Goal: Connect with others: Connect with other users

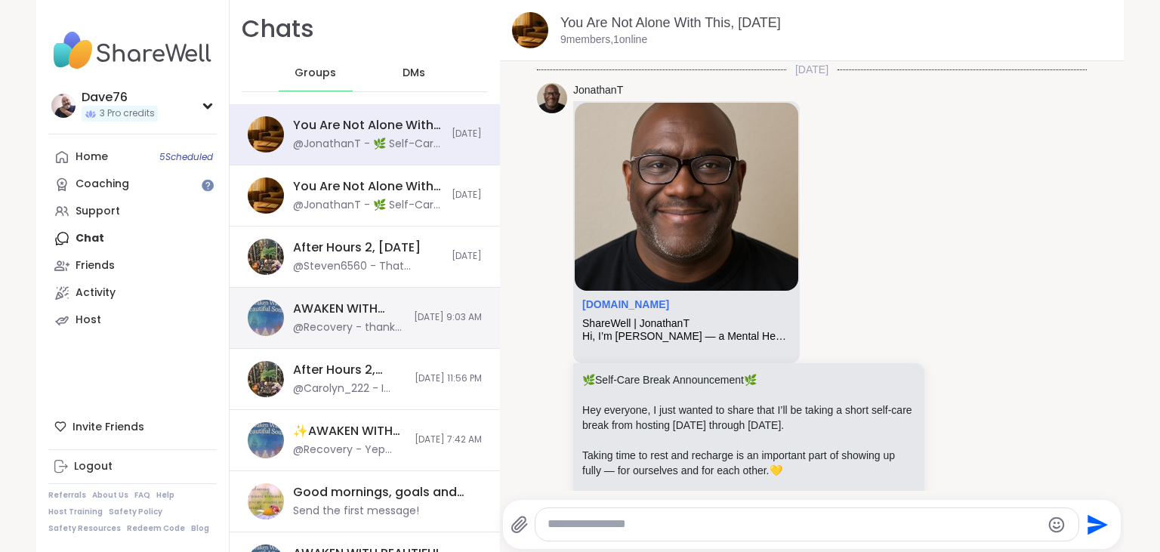
click at [346, 334] on div "@Recovery - thanks bookstar!" at bounding box center [349, 327] width 112 height 15
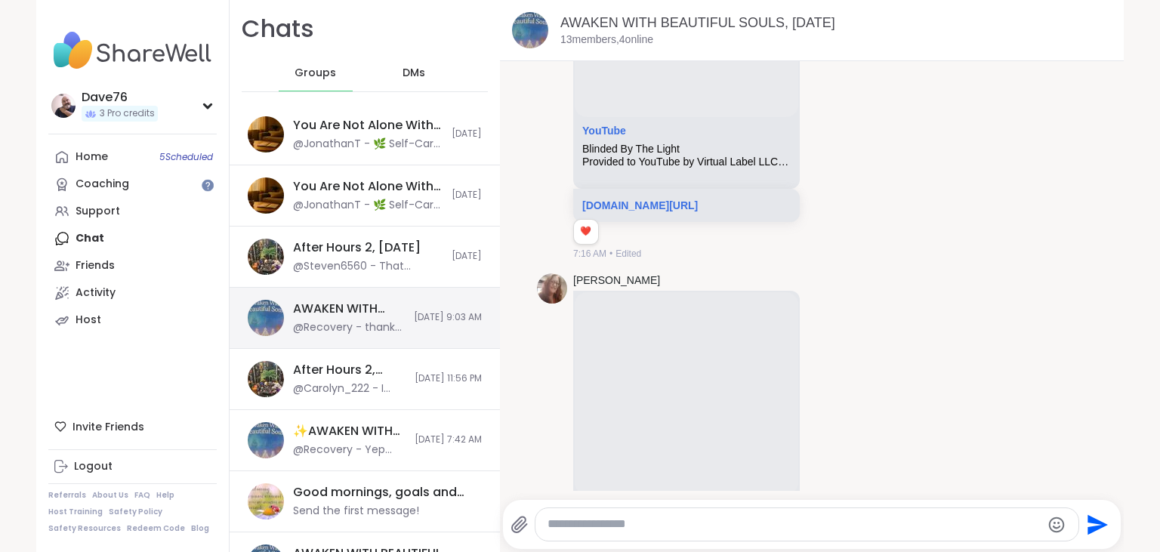
scroll to position [11378, 0]
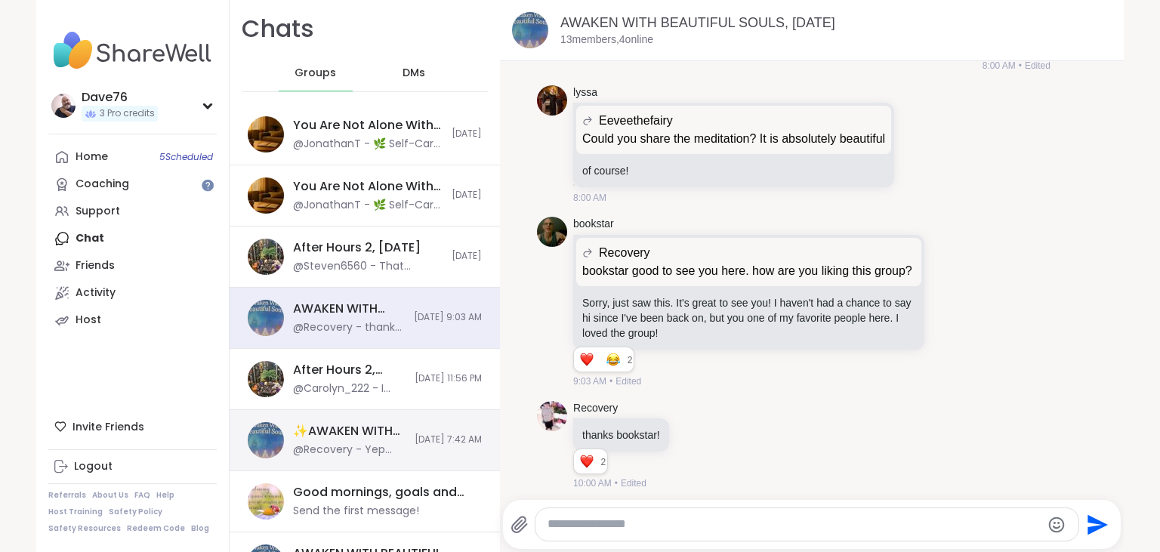
click at [368, 452] on div "@Recovery - Yep thanks. Even growing up as a young adult I was a big sister to …" at bounding box center [349, 450] width 113 height 15
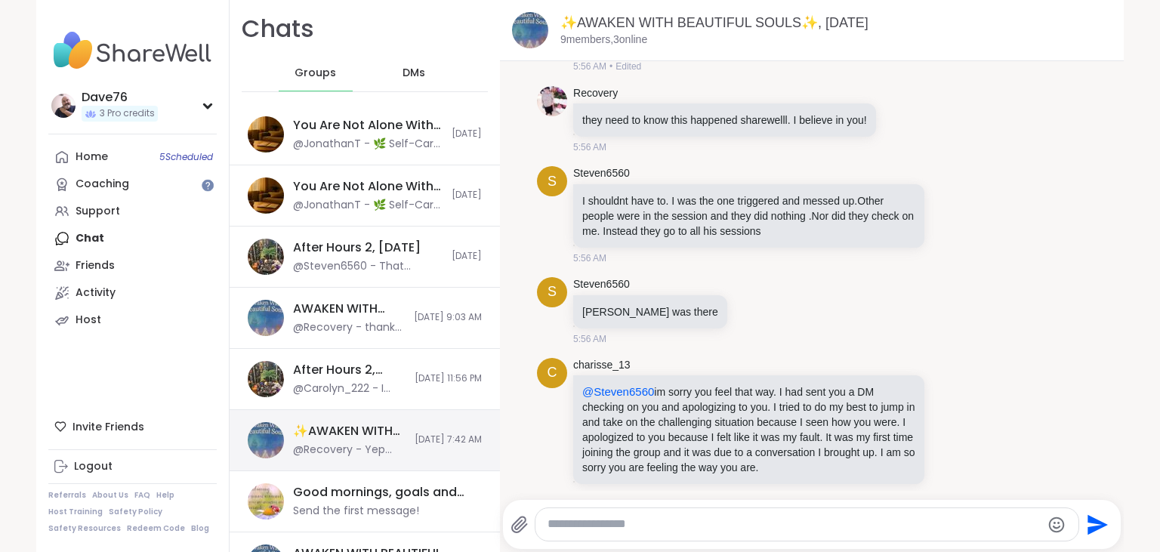
scroll to position [13629, 0]
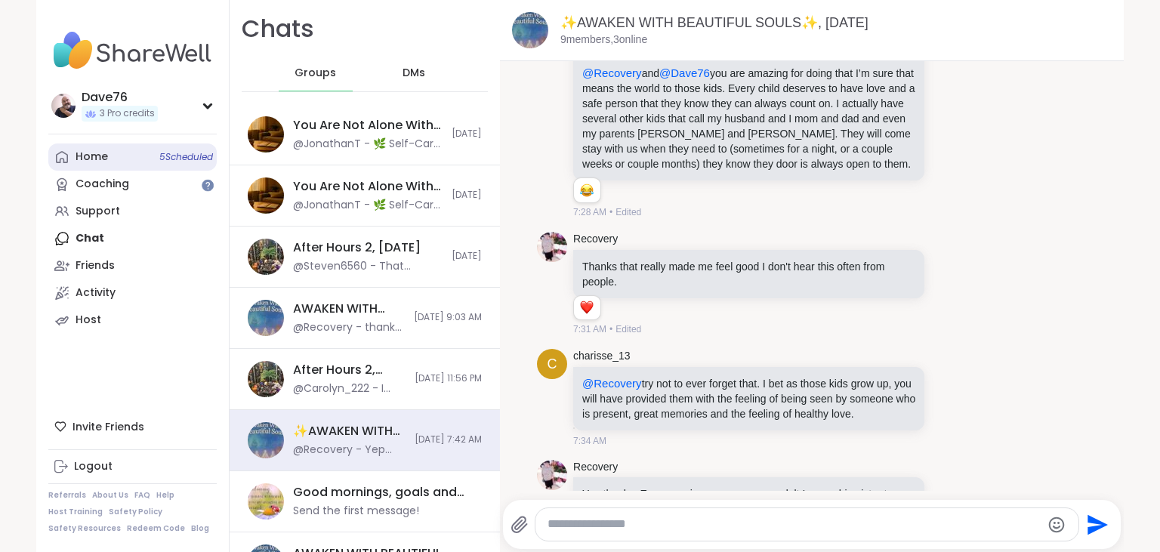
click at [85, 158] on div "Home 5 Scheduled" at bounding box center [92, 157] width 32 height 15
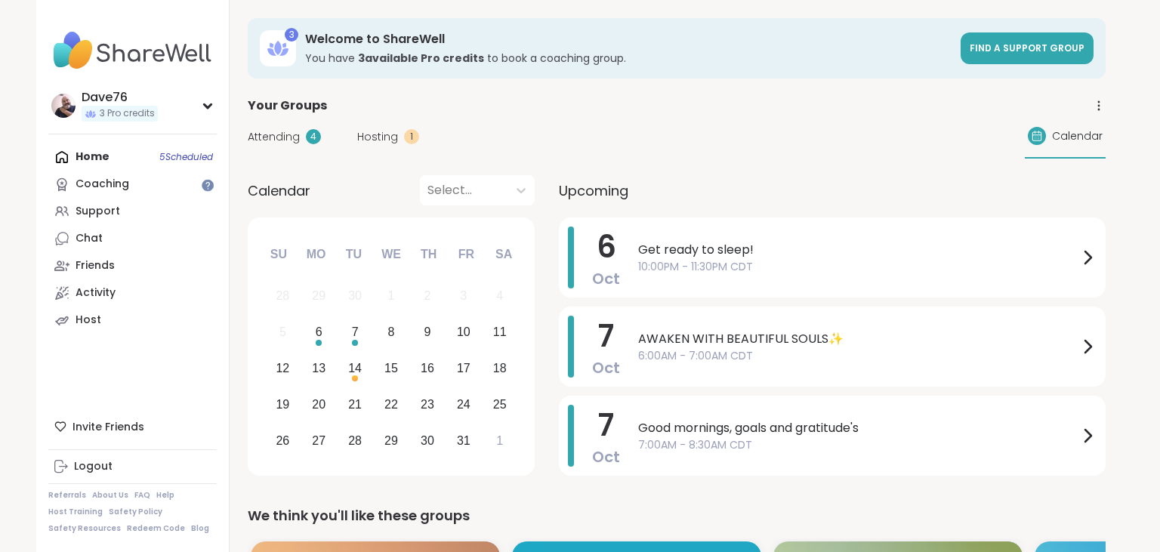
scroll to position [0, 0]
click at [355, 339] on div "7" at bounding box center [355, 332] width 7 height 20
click at [320, 338] on div "6" at bounding box center [319, 332] width 7 height 20
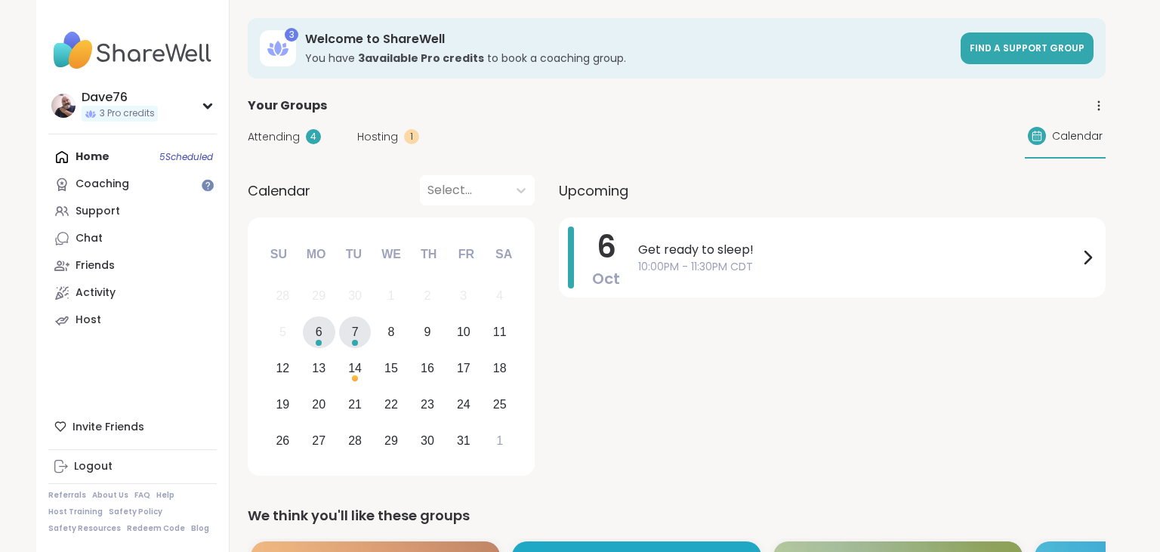
click at [354, 340] on div "Choose Tuesday, October 7th, 2025" at bounding box center [355, 343] width 6 height 6
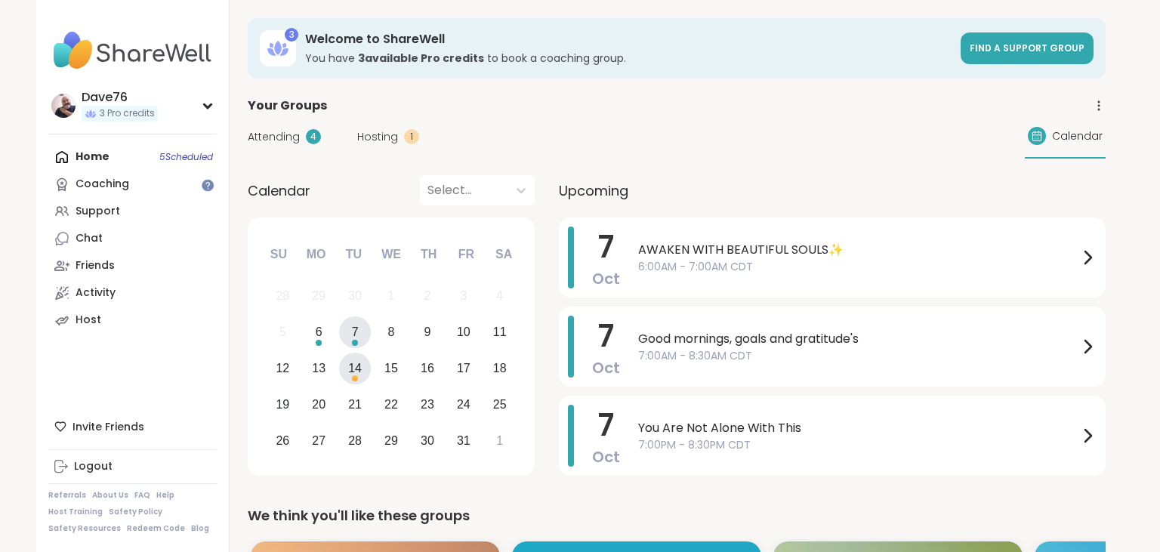
click at [358, 367] on div "14" at bounding box center [355, 368] width 14 height 20
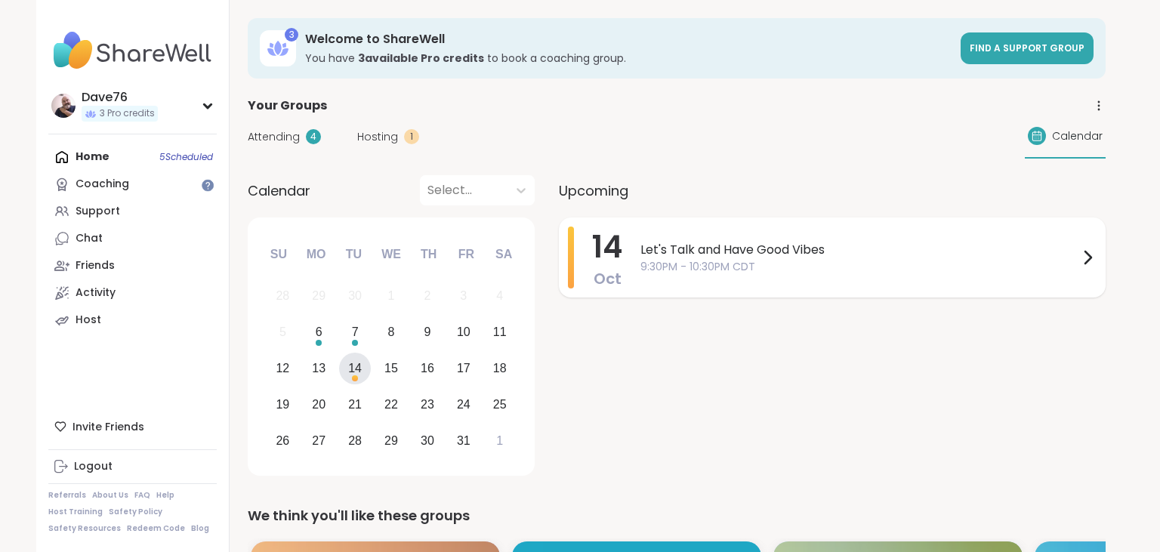
click at [761, 273] on span "9:30PM - 10:30PM CDT" at bounding box center [860, 267] width 438 height 16
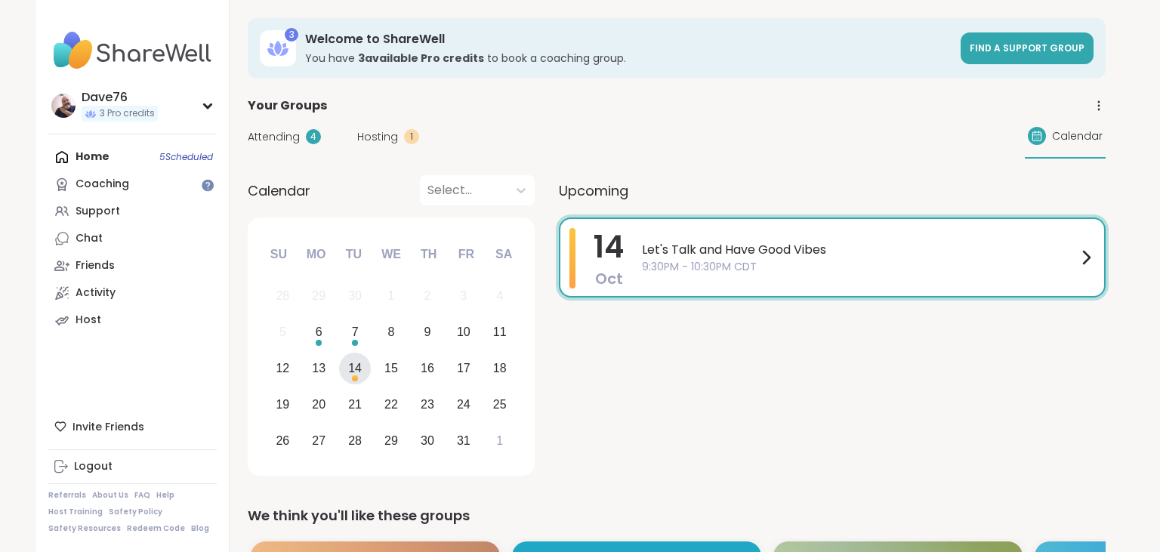
click at [620, 412] on div "14 Oct Let's Talk and Have Good Vibes 9:30PM - 10:30PM CDT" at bounding box center [832, 350] width 547 height 264
click at [116, 158] on div "Home 5 Scheduled Coaching Support Chat Friends Activity Host" at bounding box center [132, 239] width 168 height 190
click at [87, 268] on div "Friends" at bounding box center [95, 265] width 39 height 15
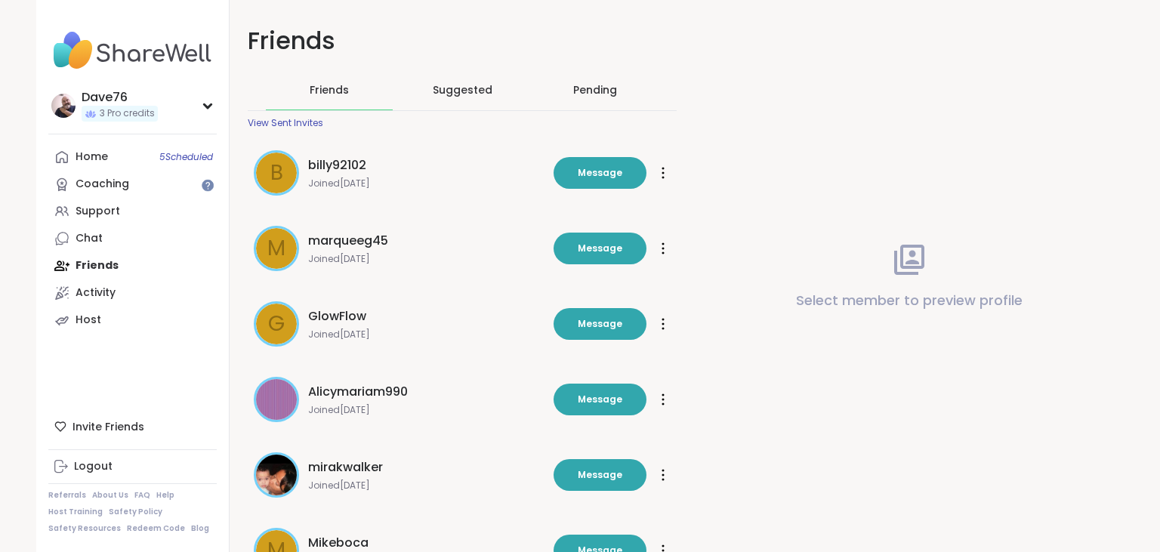
click at [614, 92] on div "Pending" at bounding box center [595, 89] width 44 height 15
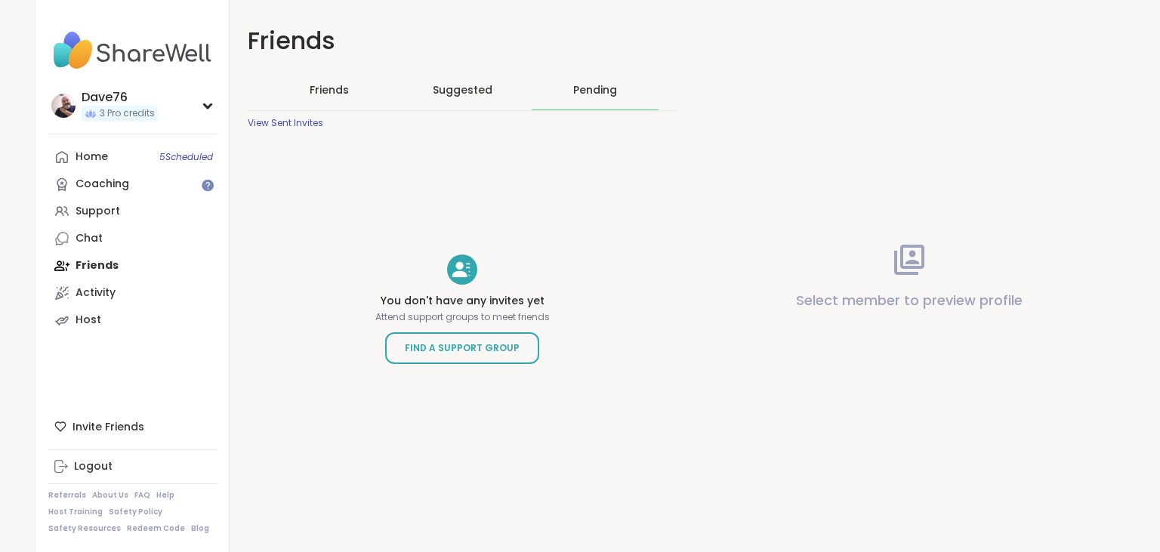
click at [346, 86] on span "Friends" at bounding box center [329, 89] width 39 height 15
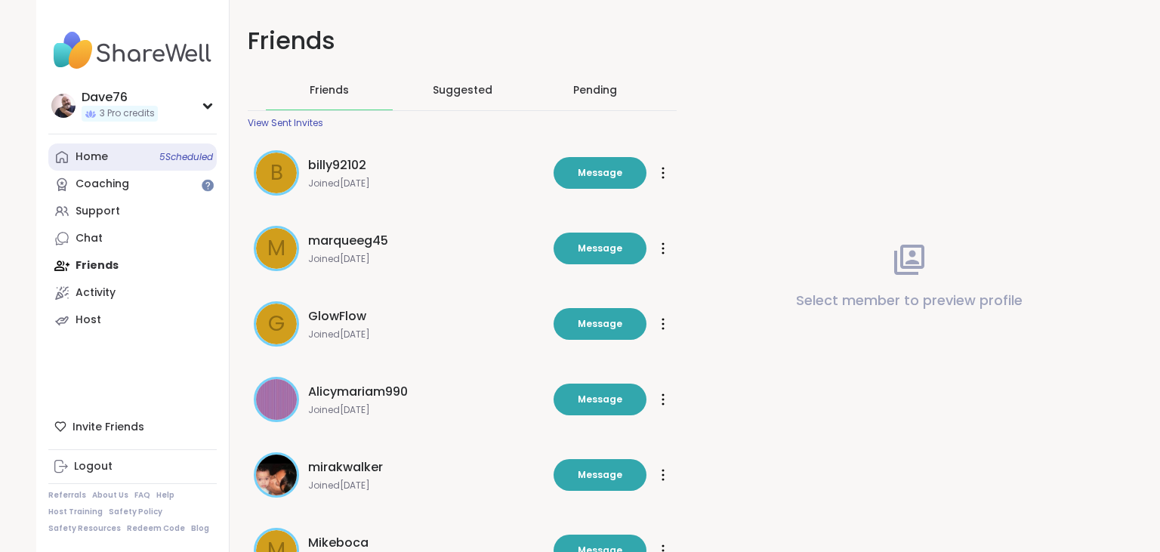
click at [111, 162] on link "Home 5 Scheduled" at bounding box center [132, 157] width 168 height 27
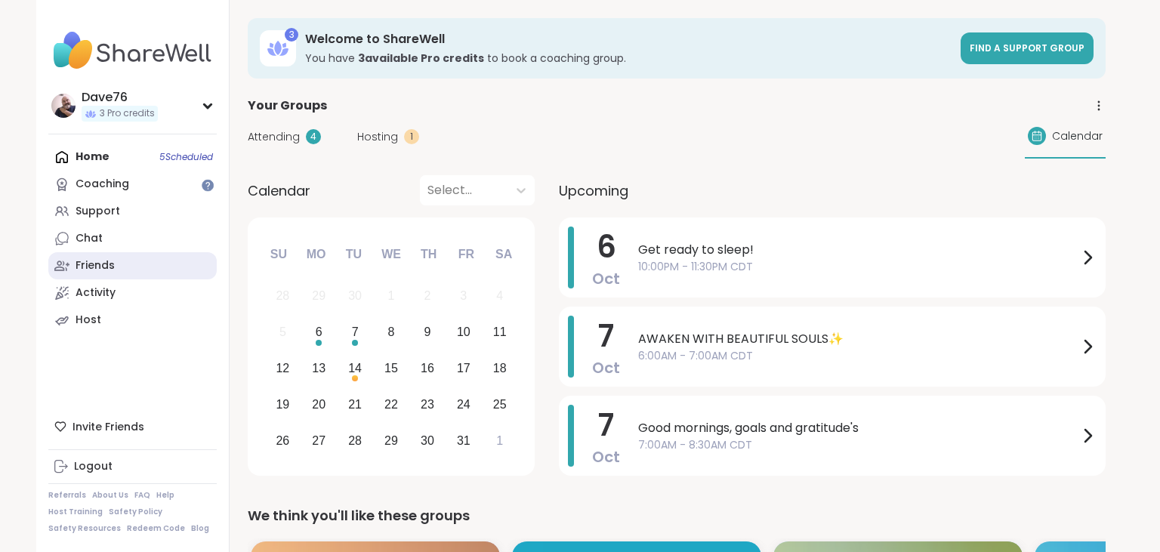
click at [136, 265] on link "Friends" at bounding box center [132, 265] width 168 height 27
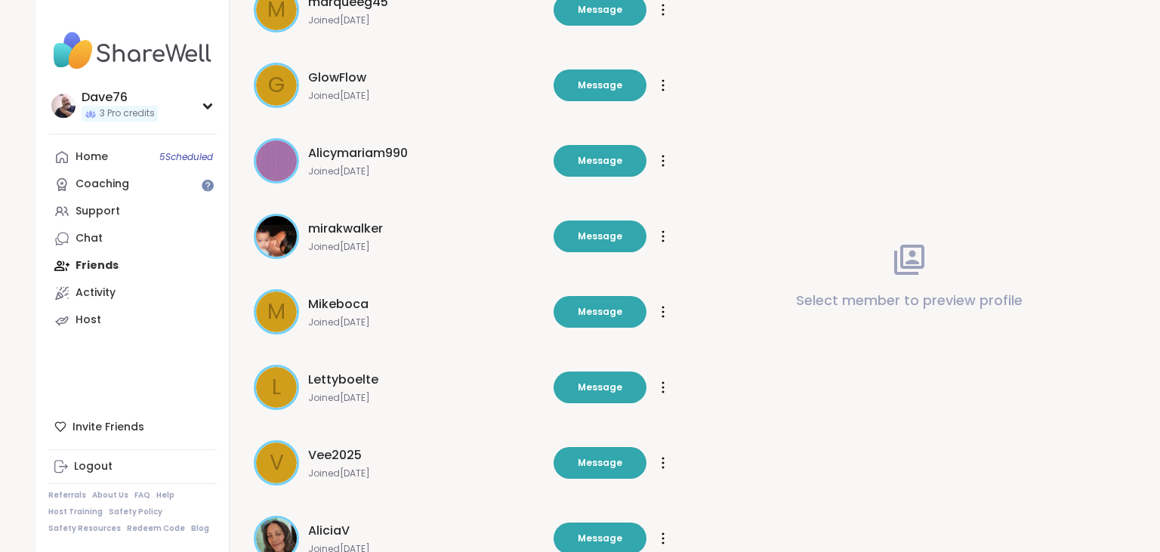
scroll to position [418, 0]
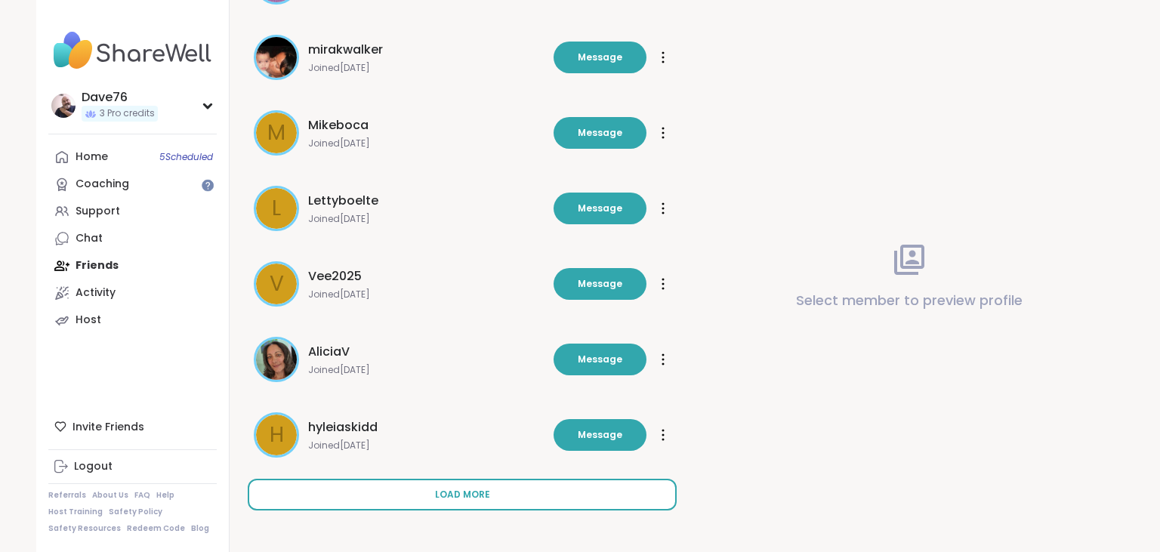
click at [563, 500] on button "Load more" at bounding box center [462, 495] width 429 height 32
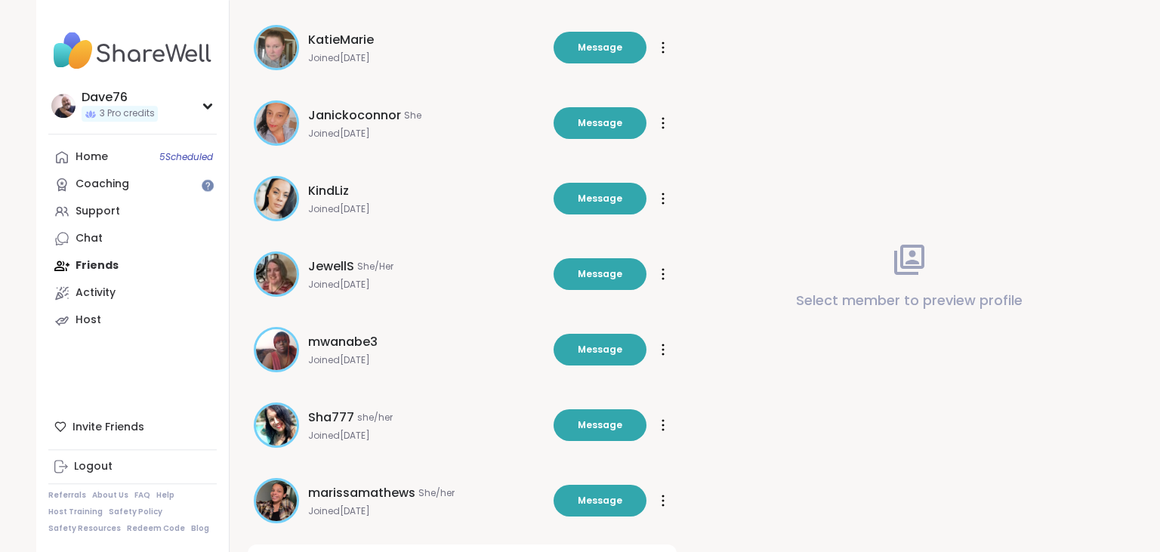
scroll to position [1173, 0]
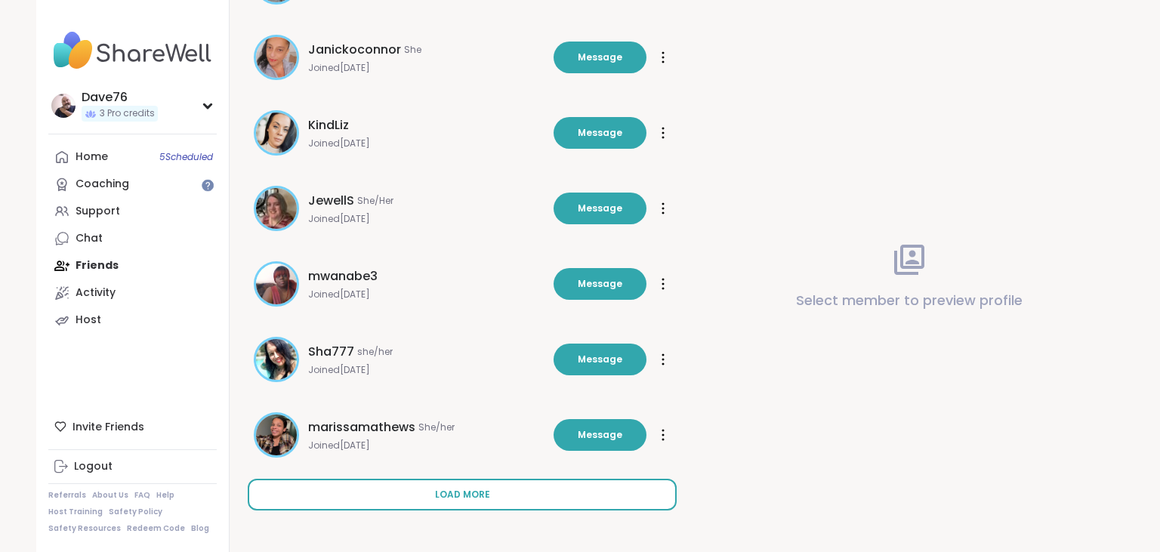
click at [510, 484] on button "Load more" at bounding box center [462, 495] width 429 height 32
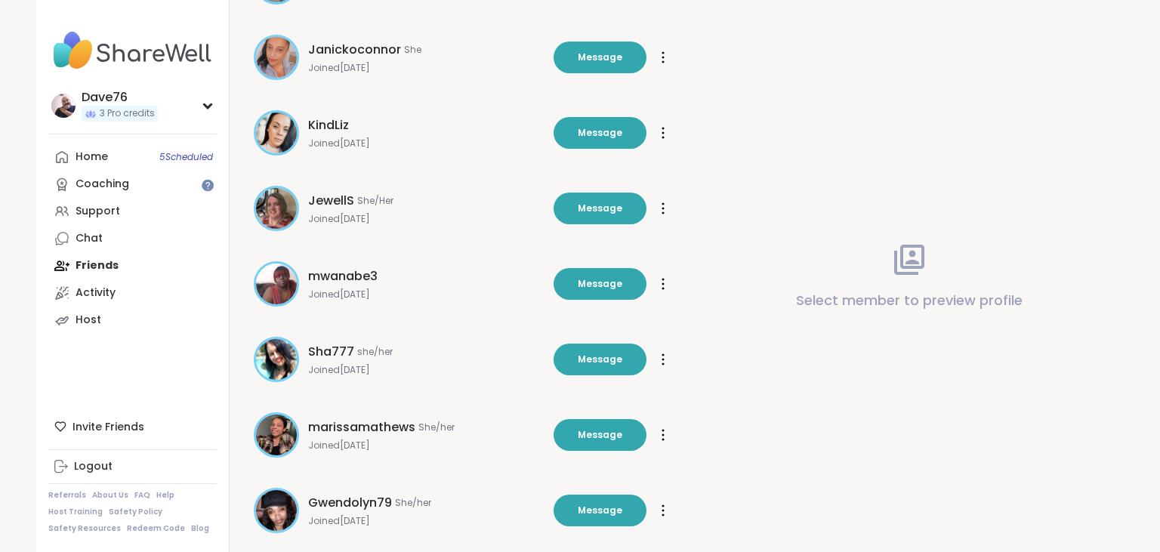
click at [1107, 499] on div "Select member to preview profile" at bounding box center [909, 276] width 429 height 552
click at [1150, 527] on div "Dave76 3 Pro credits Dave76 3 Pro credits Profile Membership Settings Help Home…" at bounding box center [580, 67] width 1160 height 2481
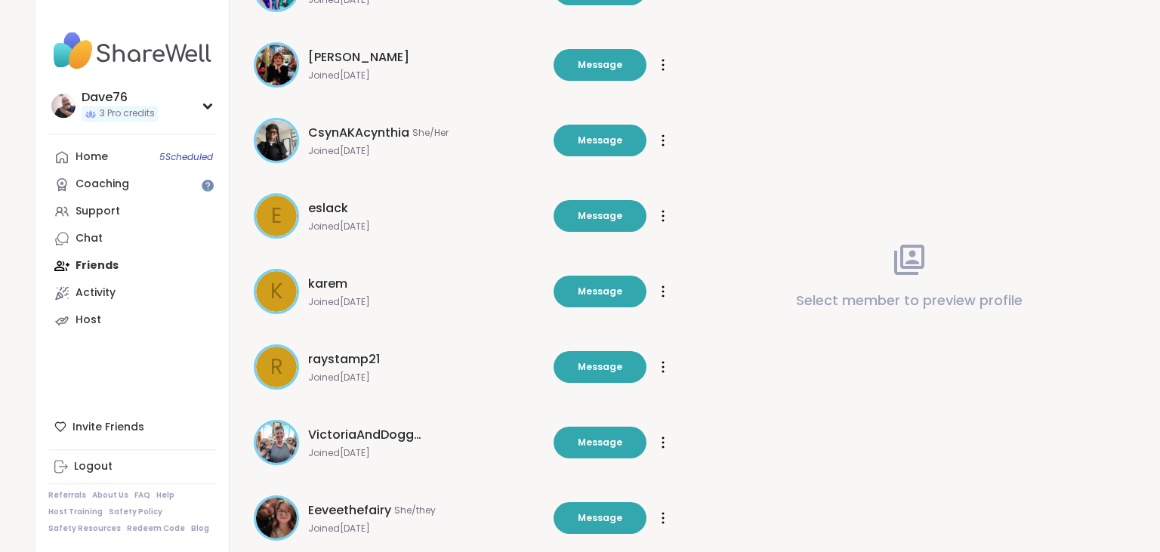
scroll to position [1928, 0]
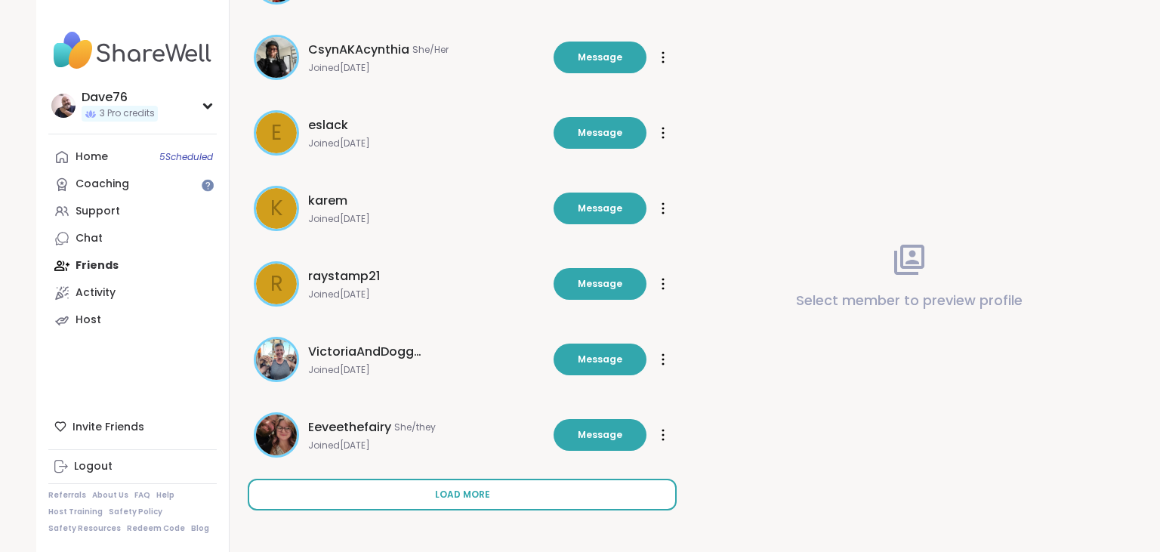
click at [487, 502] on button "Load more" at bounding box center [462, 495] width 429 height 32
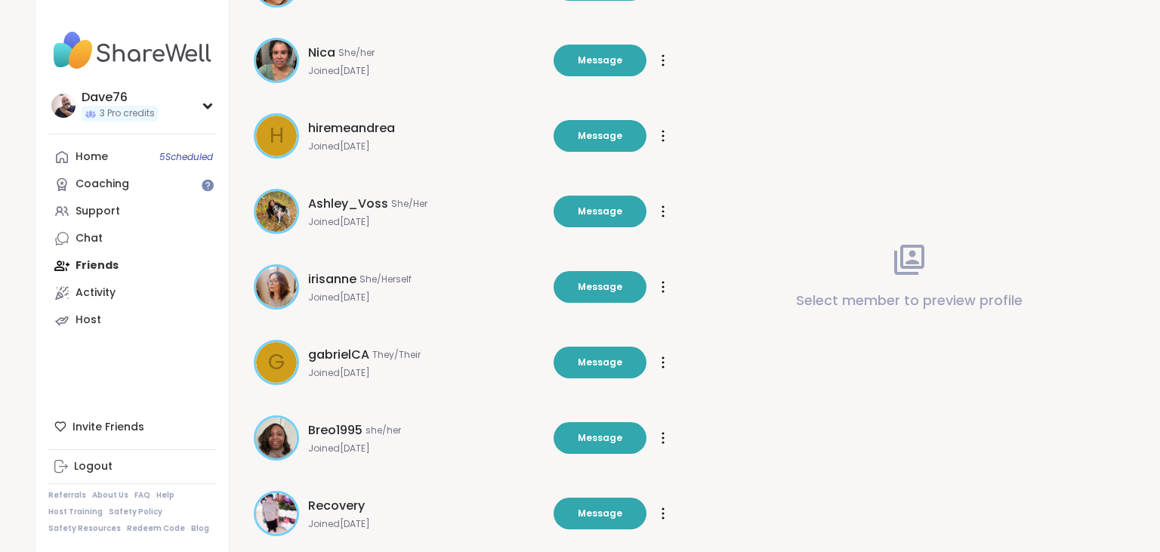
scroll to position [2684, 0]
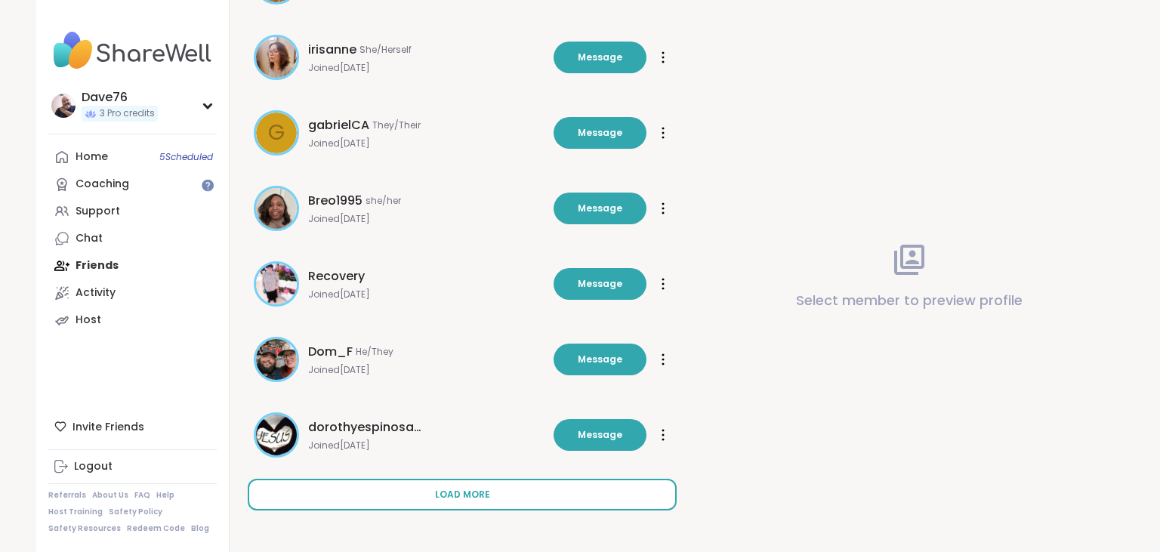
click at [514, 500] on button "Load more" at bounding box center [462, 495] width 429 height 32
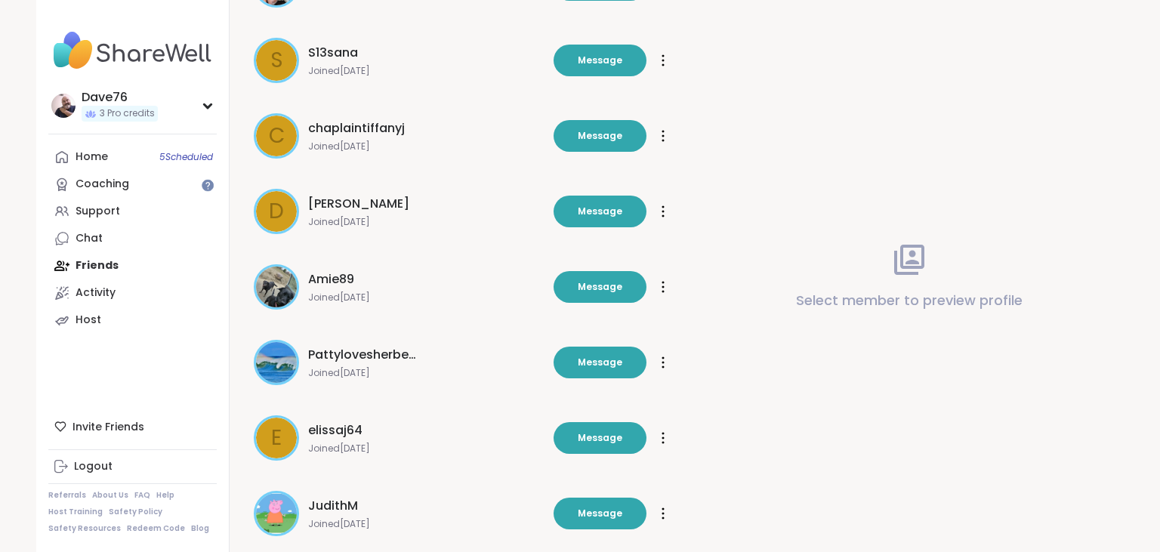
scroll to position [3439, 0]
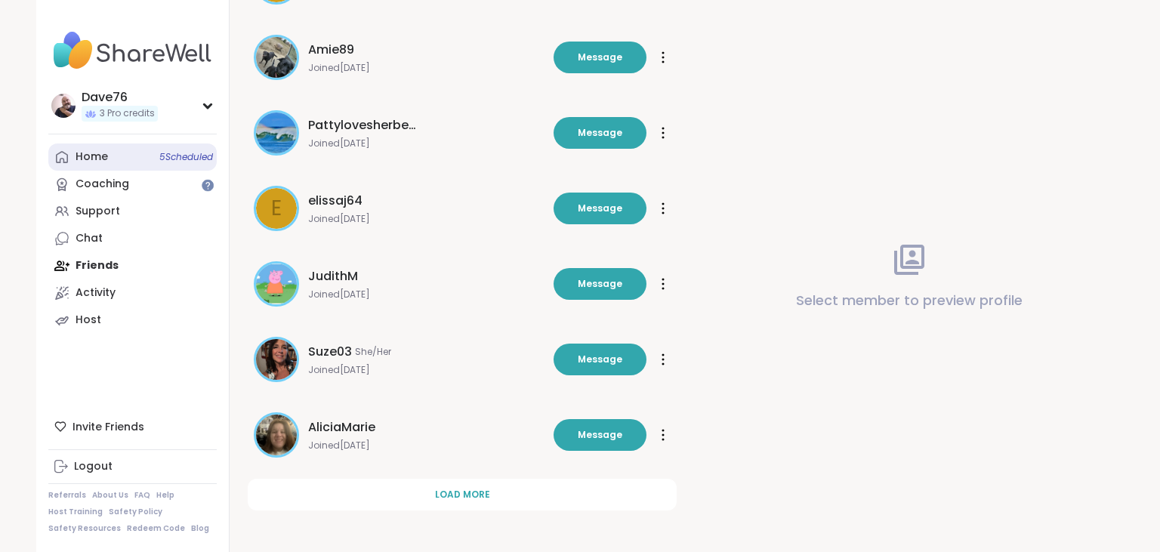
click at [101, 153] on div "Home 5 Scheduled" at bounding box center [92, 157] width 32 height 15
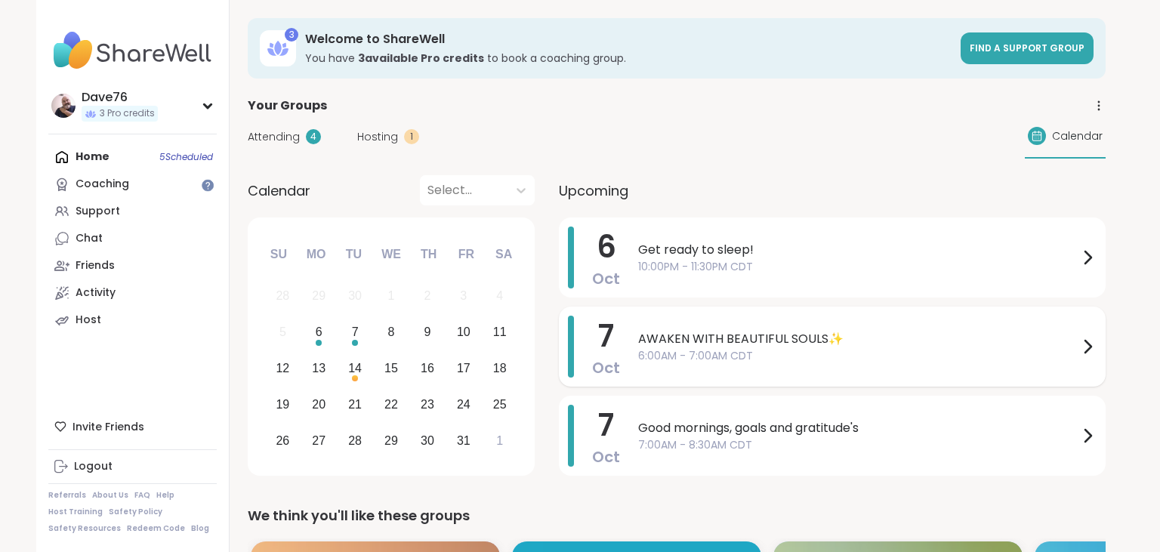
click at [761, 350] on span "6:00AM - 7:00AM CDT" at bounding box center [858, 356] width 440 height 16
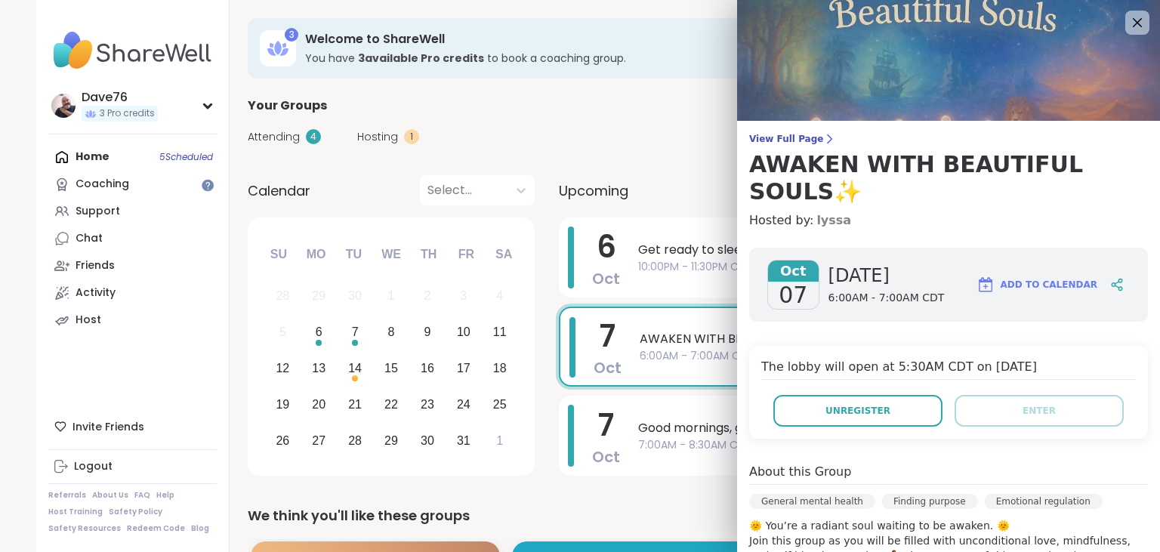
click at [817, 211] on link "lyssa" at bounding box center [834, 220] width 35 height 18
click at [1138, 29] on icon at bounding box center [1137, 22] width 19 height 19
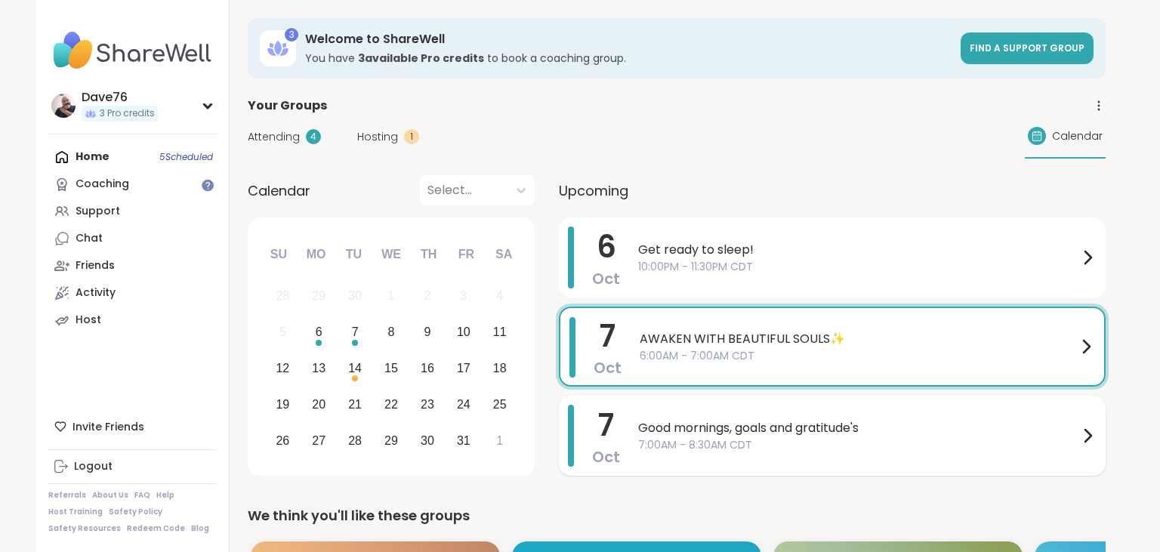
click at [896, 420] on span "Good mornings, goals and gratitude's" at bounding box center [858, 428] width 440 height 18
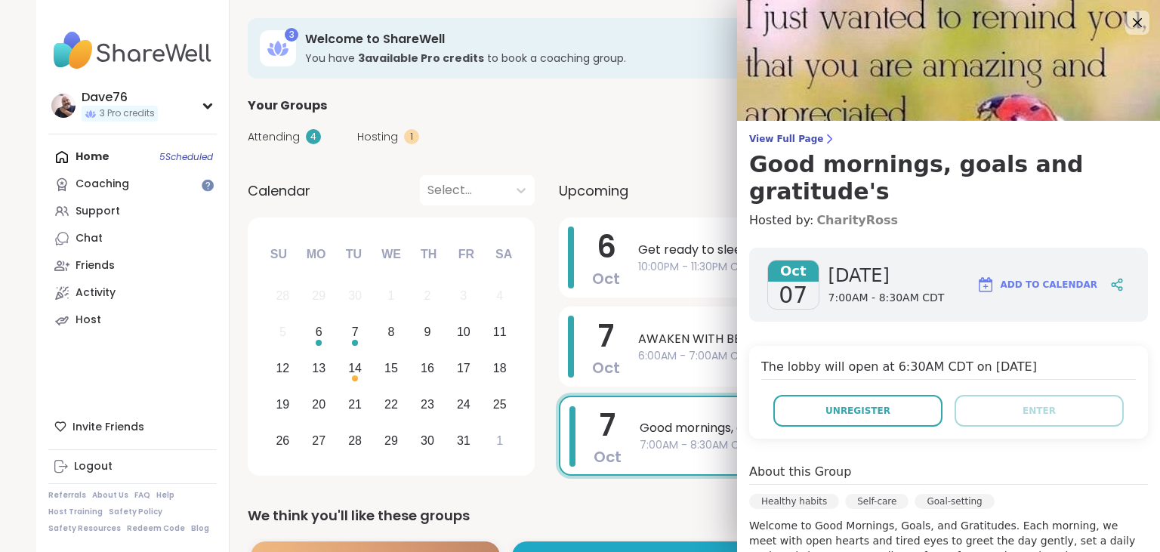
click at [835, 211] on link "CharityRoss" at bounding box center [858, 220] width 82 height 18
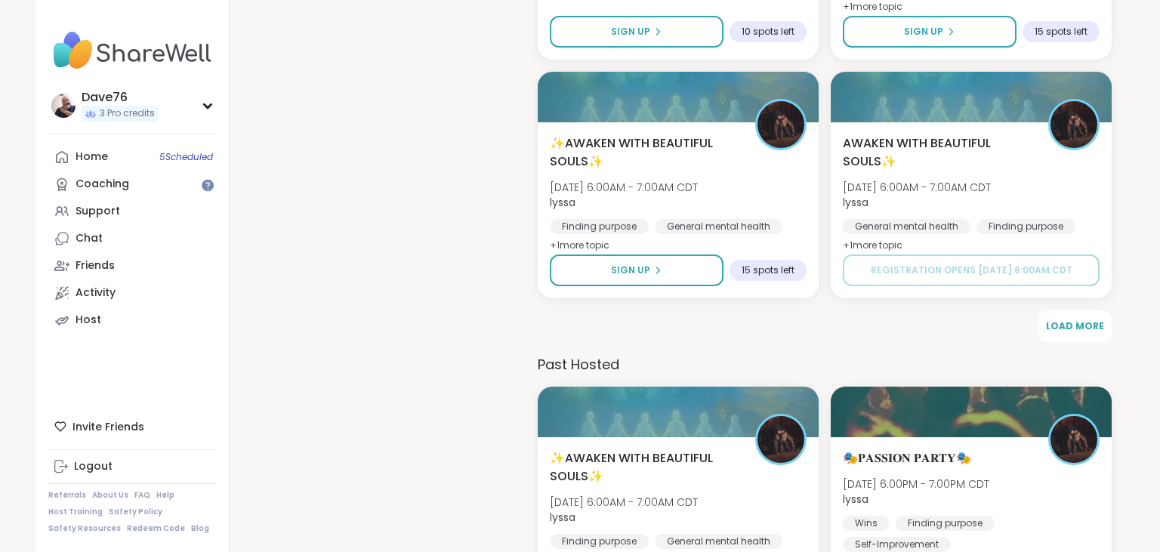
scroll to position [1577, 0]
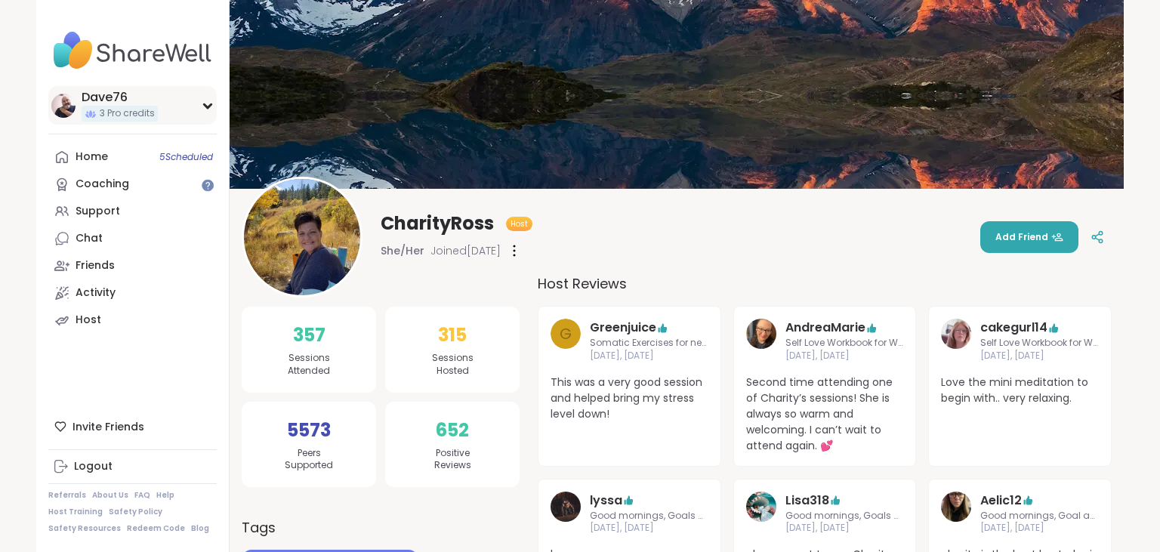
click at [113, 100] on div "Dave76" at bounding box center [120, 97] width 76 height 17
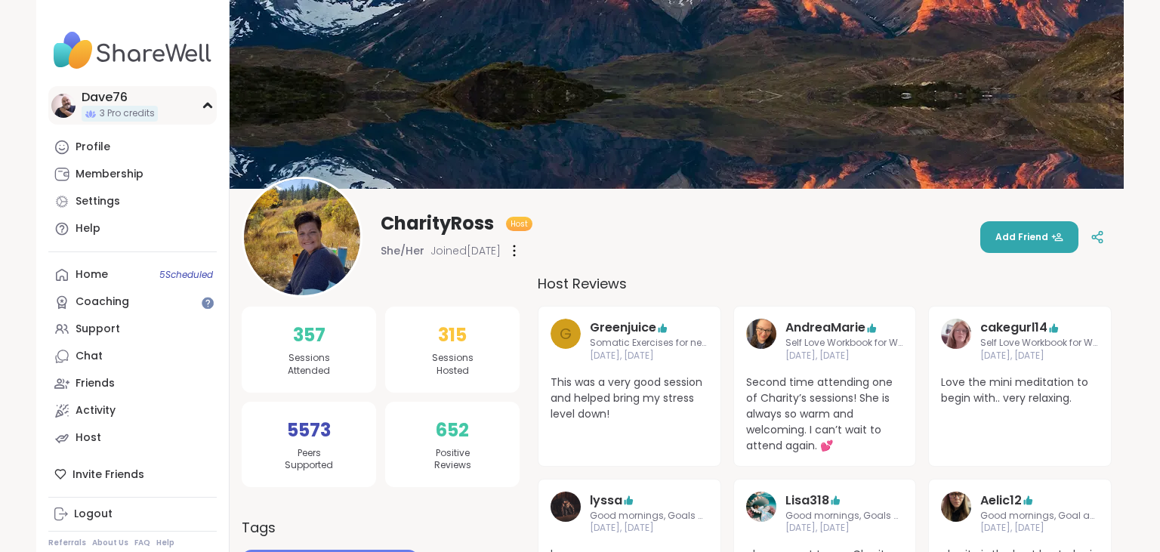
click at [113, 100] on div "Dave76" at bounding box center [120, 97] width 76 height 17
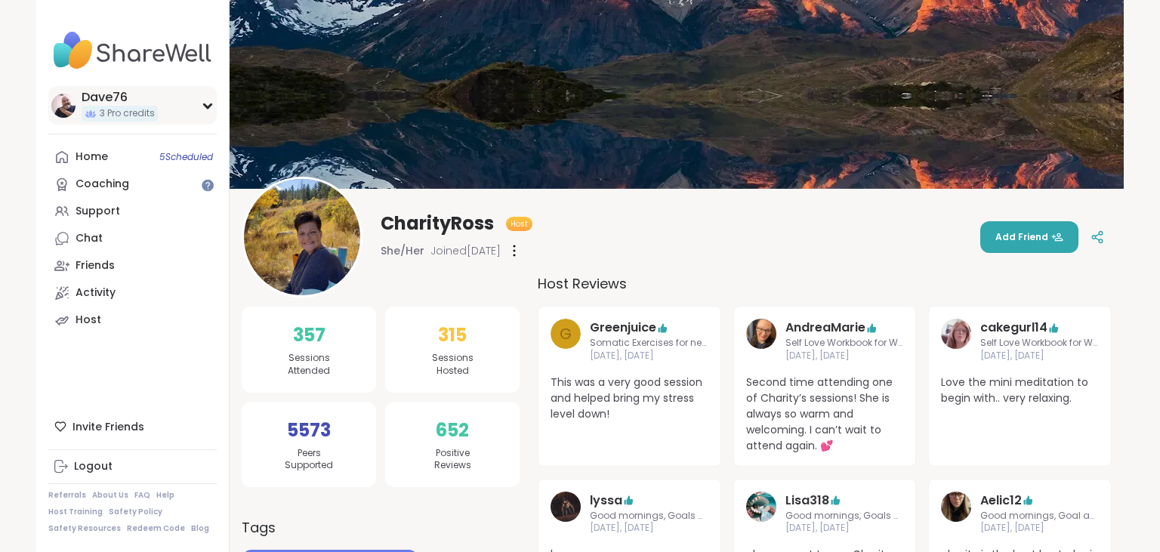
click at [57, 110] on img at bounding box center [63, 106] width 24 height 24
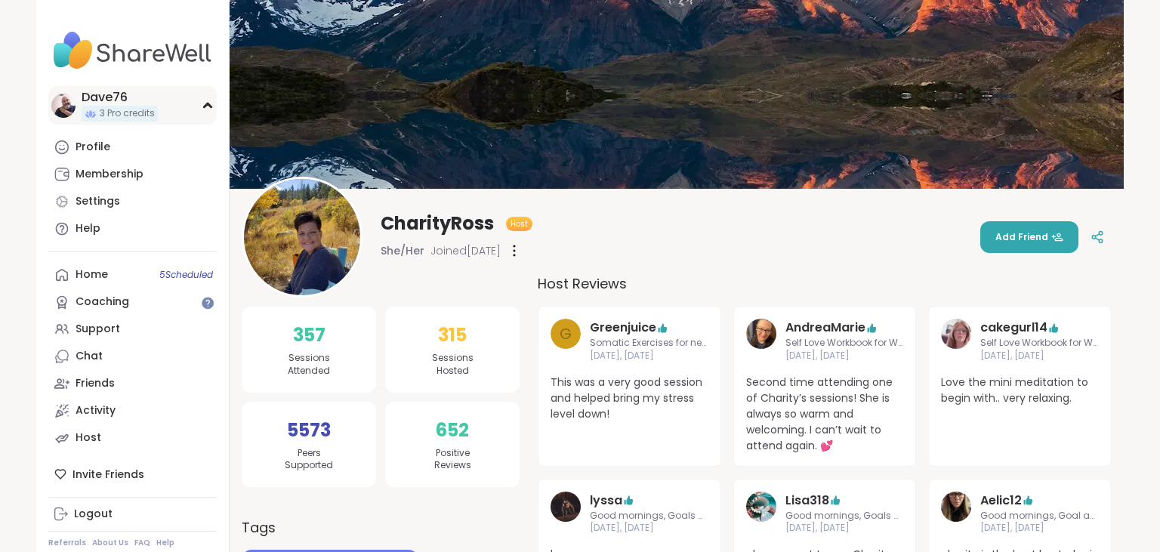
click at [97, 106] on div "Dave76" at bounding box center [120, 97] width 76 height 17
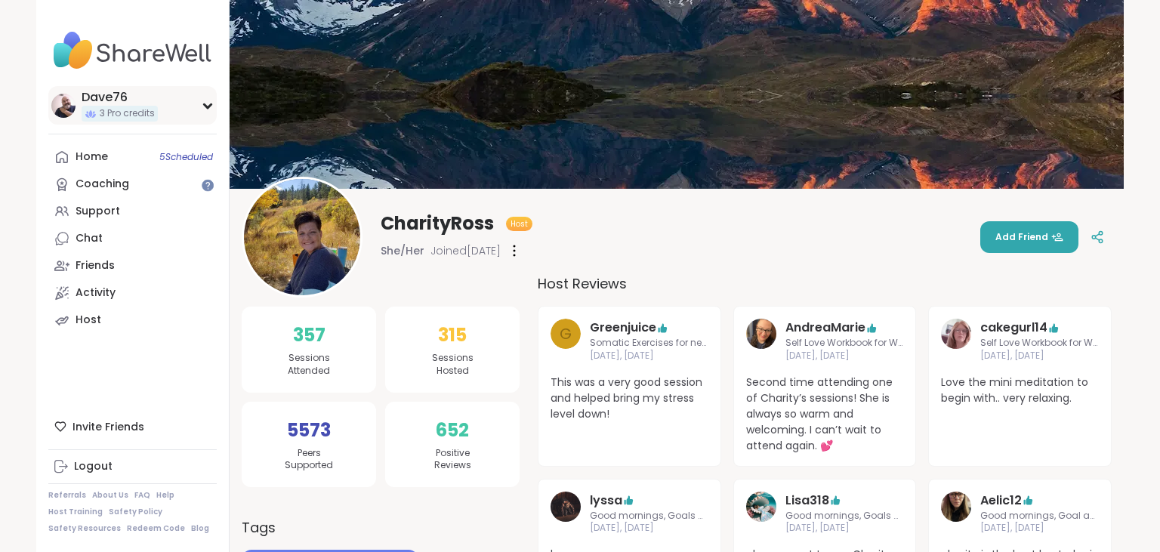
click at [128, 101] on div "Dave76" at bounding box center [120, 97] width 76 height 17
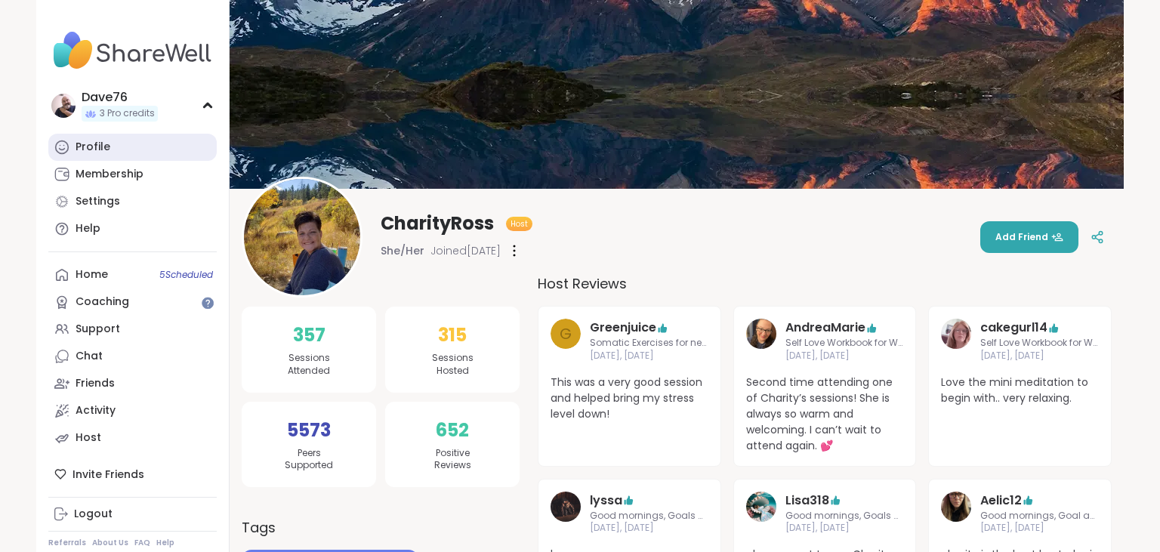
click at [98, 150] on div "Profile" at bounding box center [93, 147] width 35 height 15
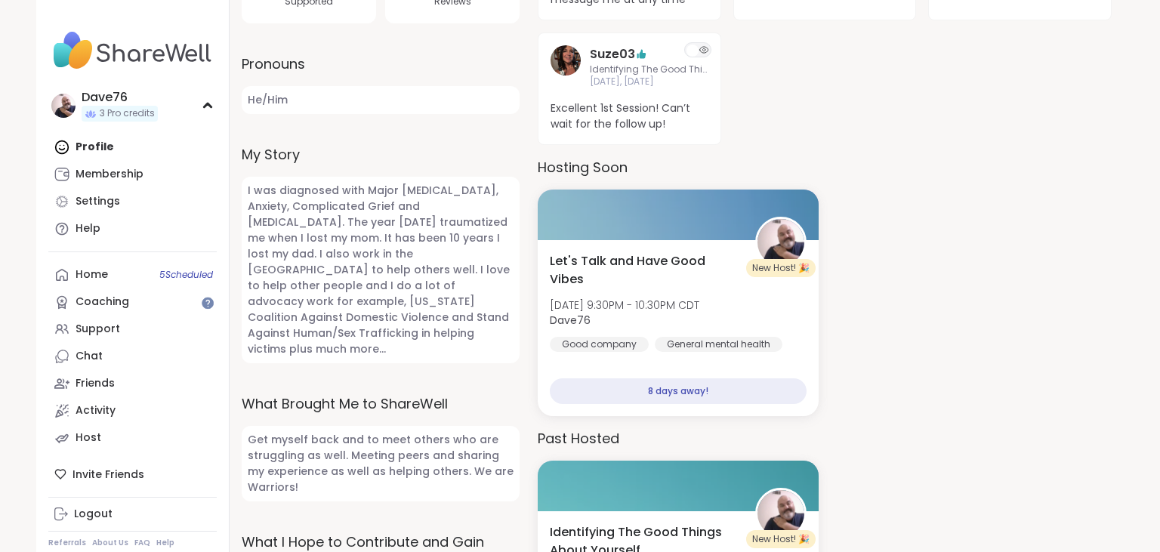
scroll to position [659, 0]
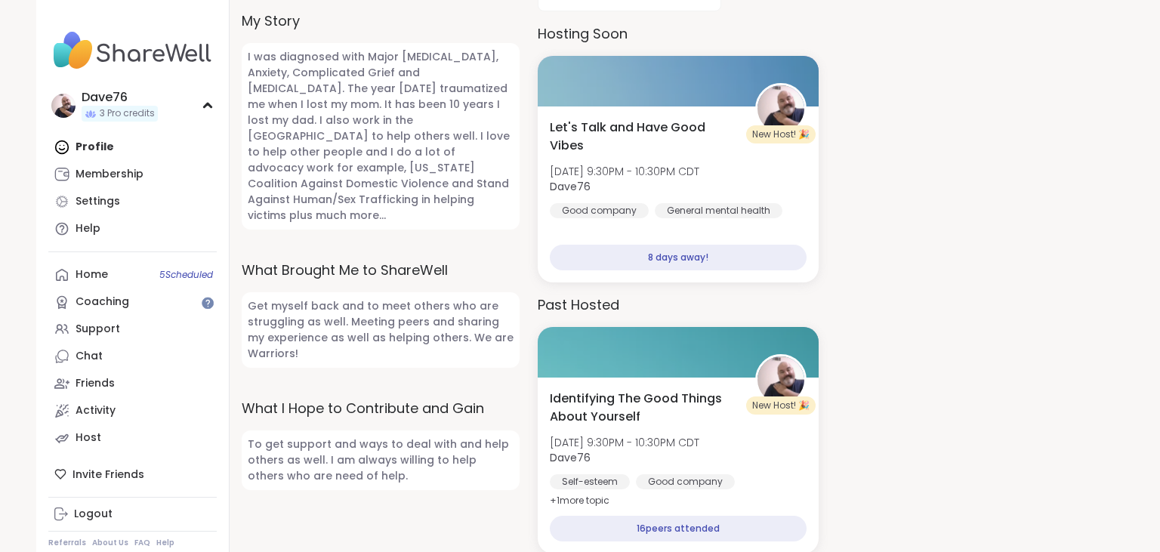
click at [101, 146] on div "Profile Membership Settings Help" at bounding box center [132, 188] width 168 height 109
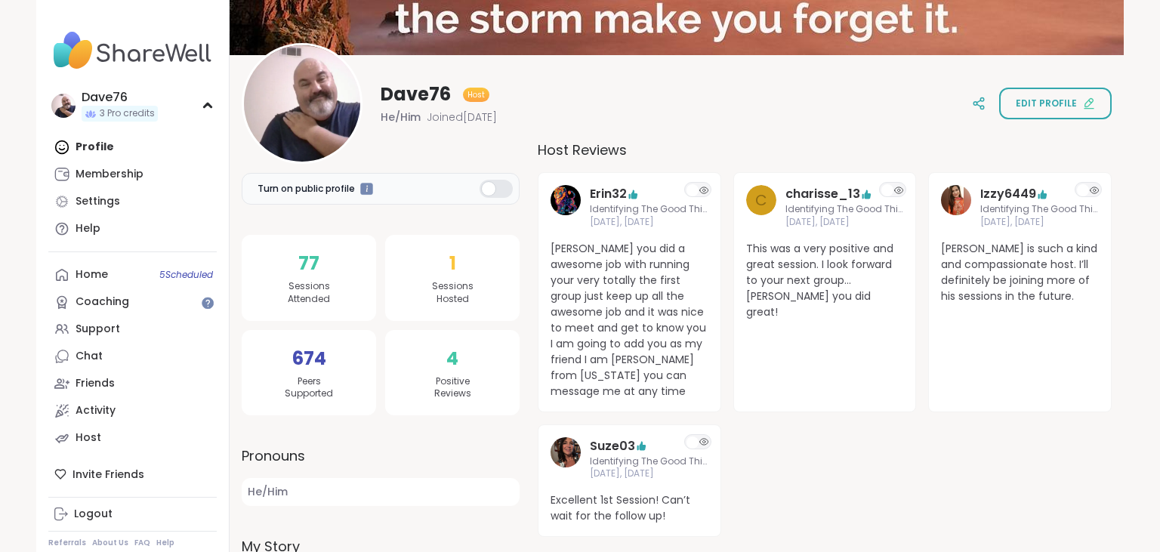
scroll to position [0, 0]
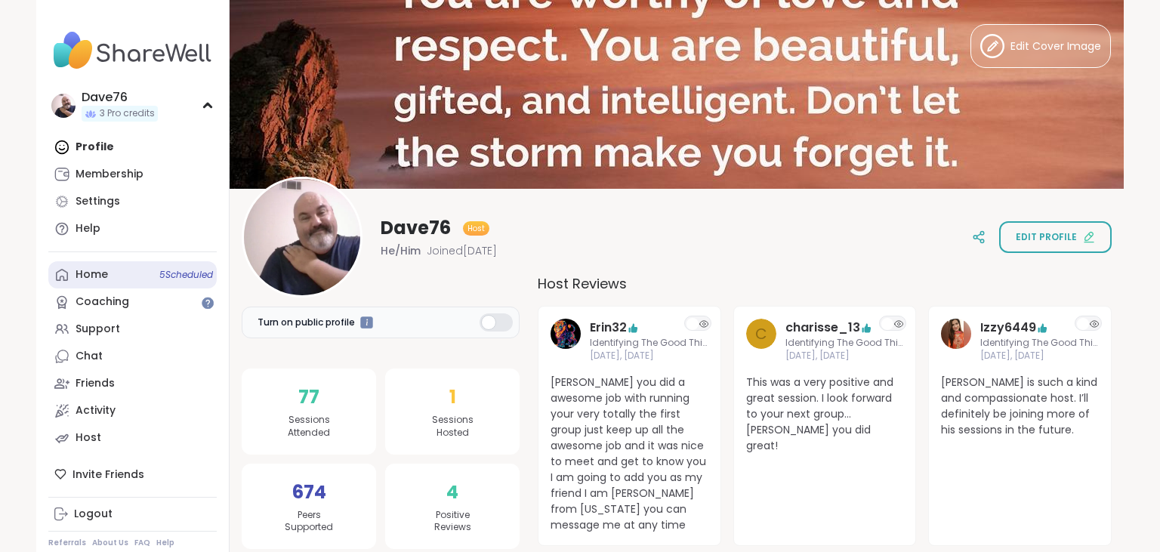
click at [79, 279] on div "Home 5 Scheduled" at bounding box center [92, 274] width 32 height 15
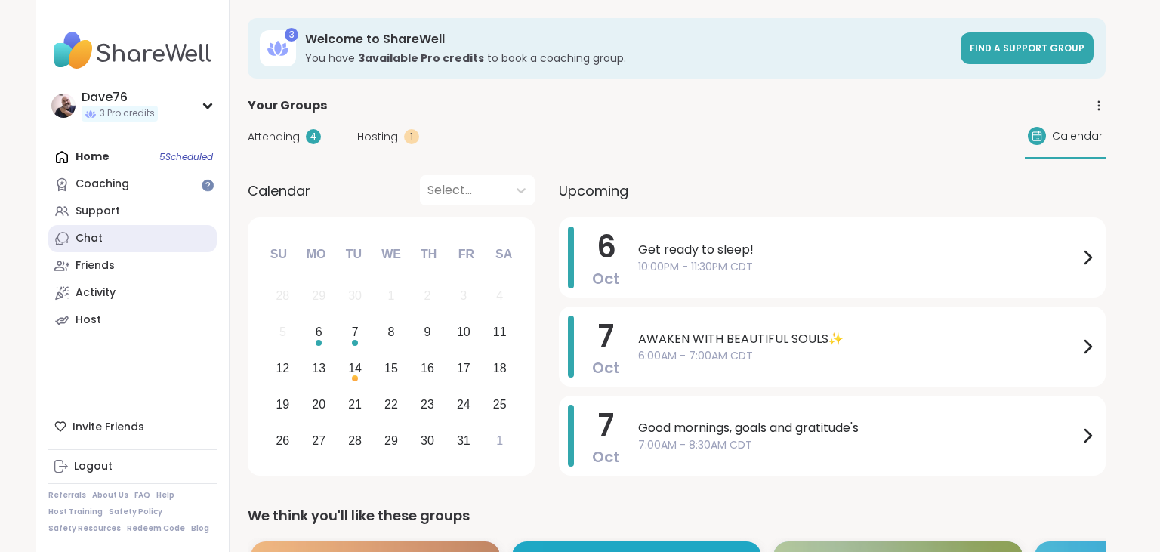
click at [112, 245] on link "Chat" at bounding box center [132, 238] width 168 height 27
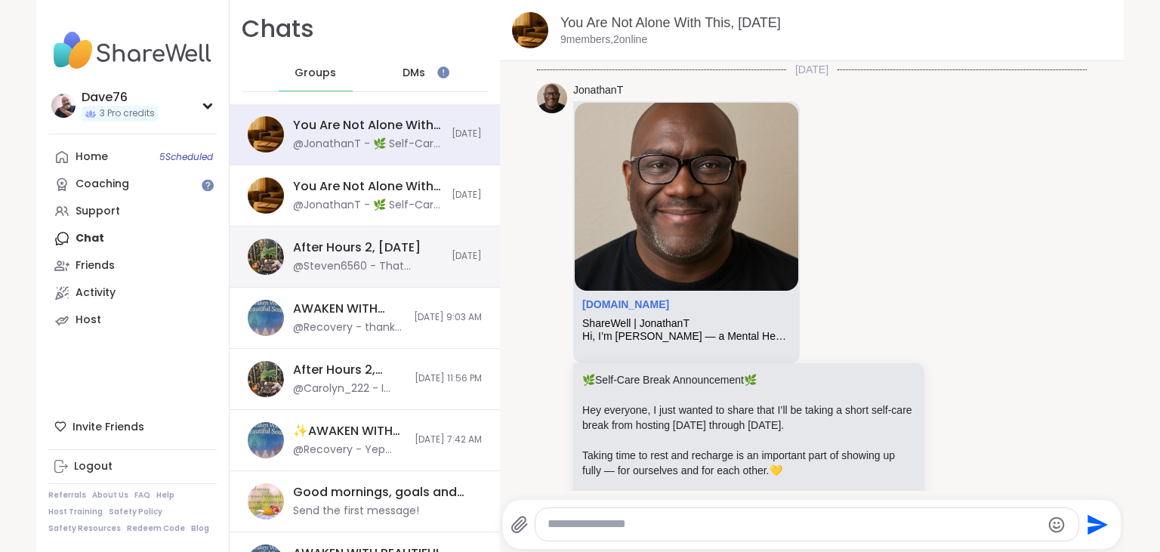
click at [343, 242] on div "After Hours 2, [DATE]" at bounding box center [357, 247] width 128 height 17
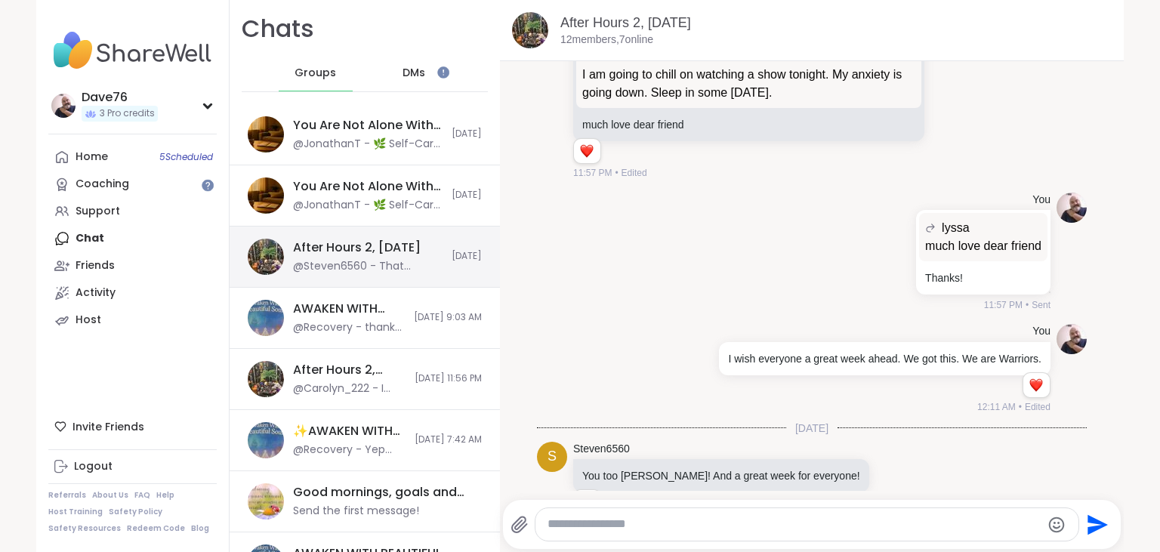
scroll to position [4320, 0]
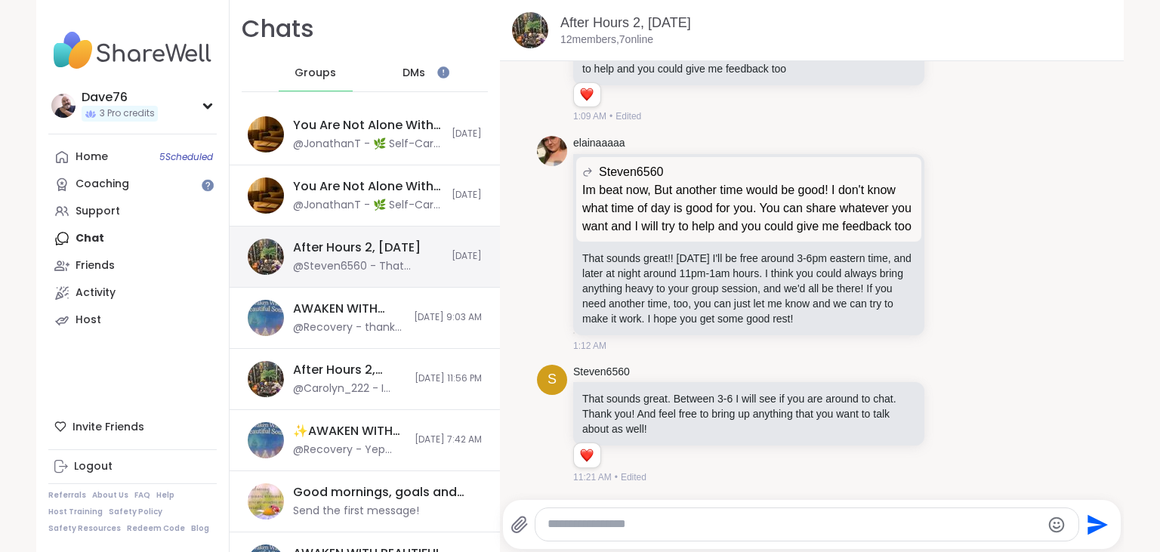
click at [344, 273] on div "@Steven6560 - That sounds great. Between 3-6 I will see if you are around to ch…" at bounding box center [368, 266] width 150 height 15
click at [622, 171] on span "Steven6560" at bounding box center [631, 172] width 64 height 18
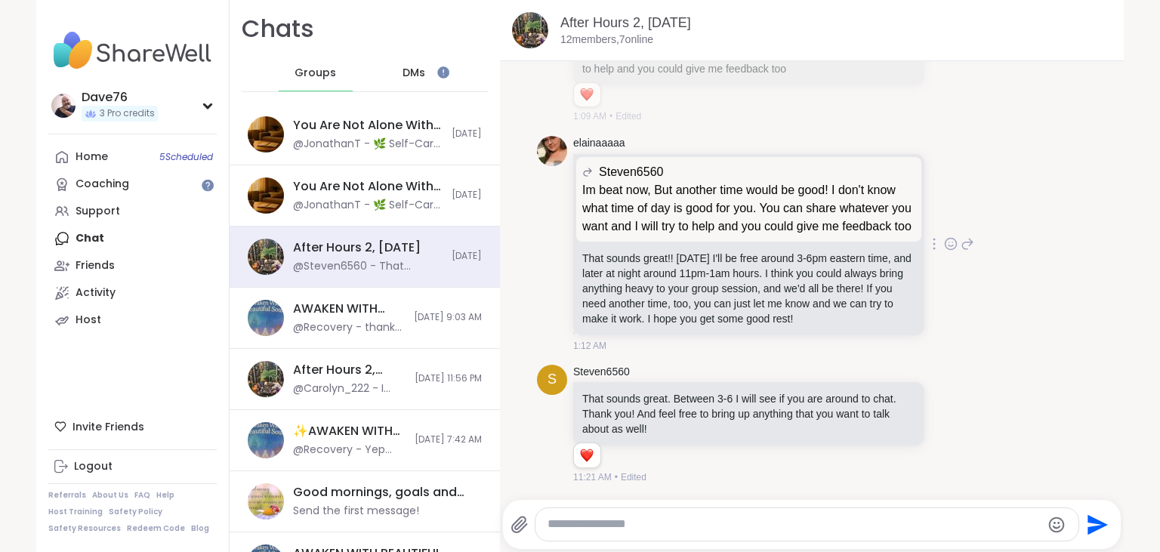
scroll to position [4108, 0]
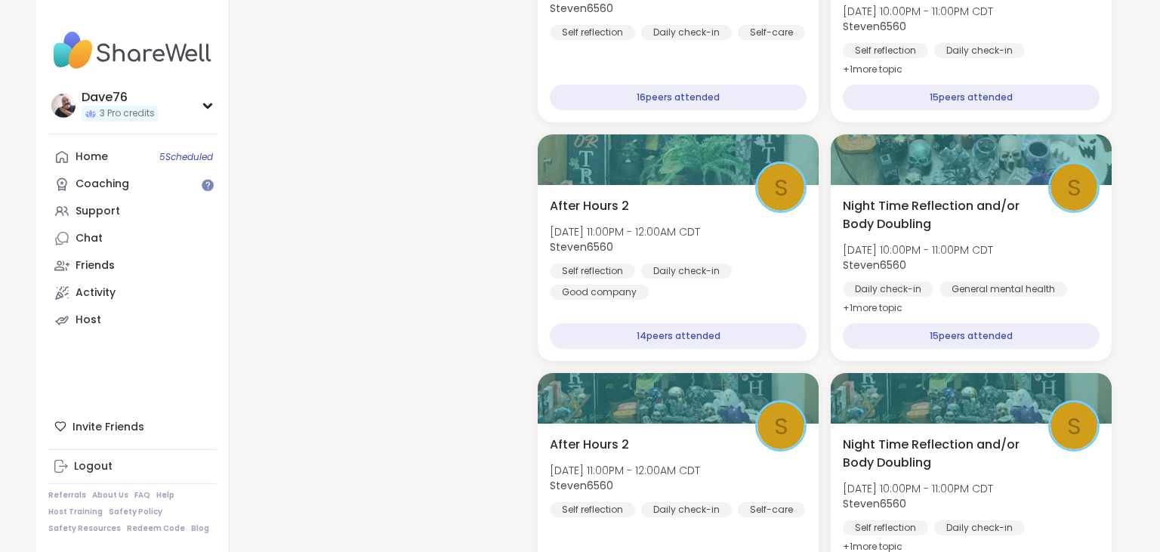
scroll to position [2629, 0]
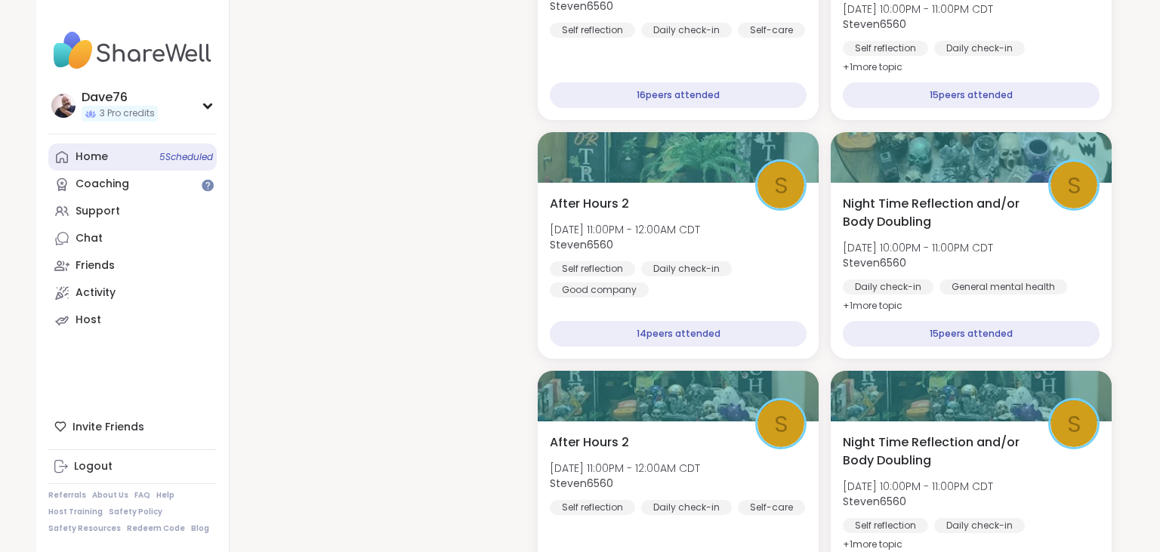
click at [92, 153] on div "Home 5 Scheduled" at bounding box center [92, 157] width 32 height 15
